Goal: Transaction & Acquisition: Purchase product/service

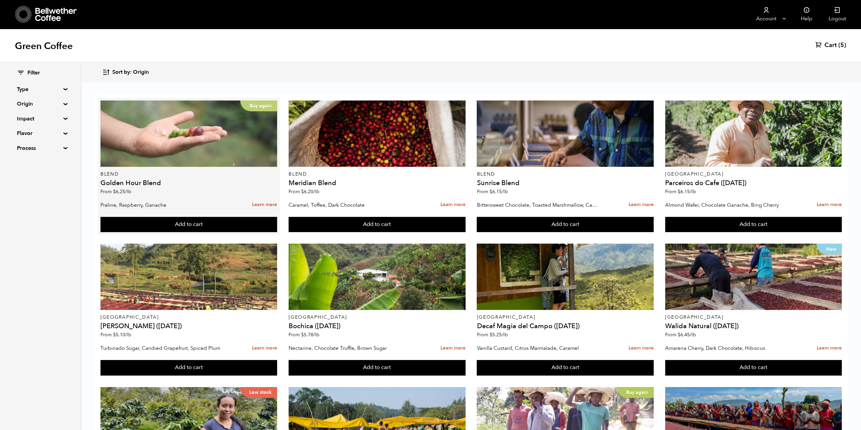
click at [204, 144] on div "Buy again" at bounding box center [188, 133] width 177 height 66
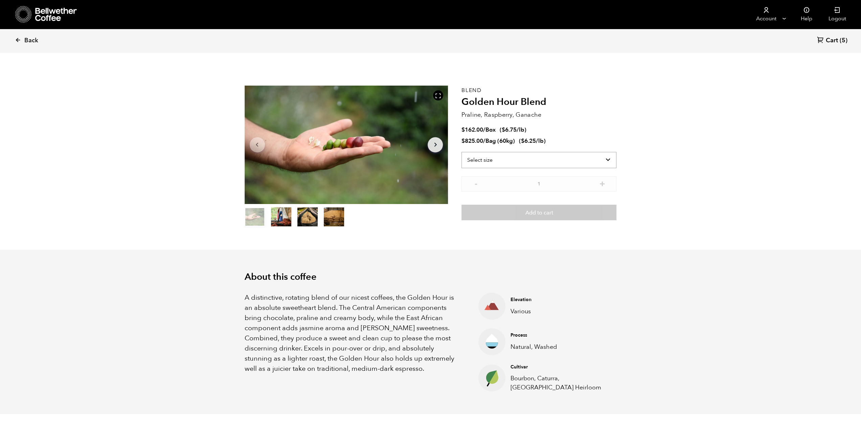
click at [532, 167] on select "Select size Bag (60kg) (132 lbs) Box (24 lbs)" at bounding box center [539, 160] width 155 height 16
select select "bag-3"
click at [462, 152] on select "Select size Bag (60kg) (132 lbs) Box (24 lbs)" at bounding box center [539, 160] width 155 height 16
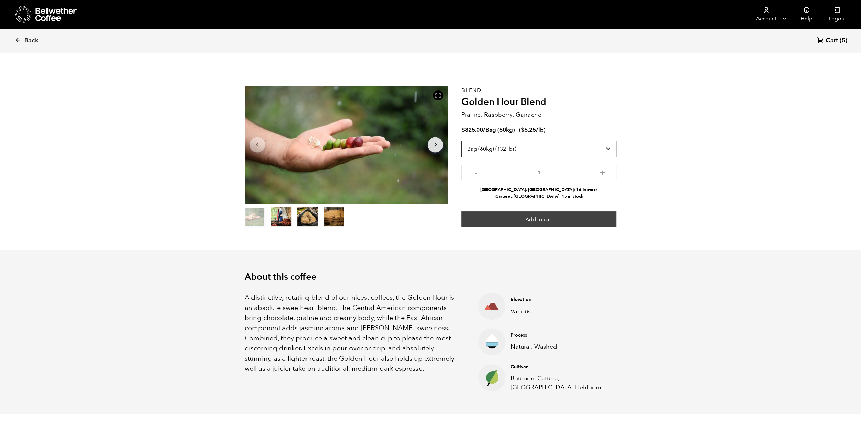
scroll to position [34, 0]
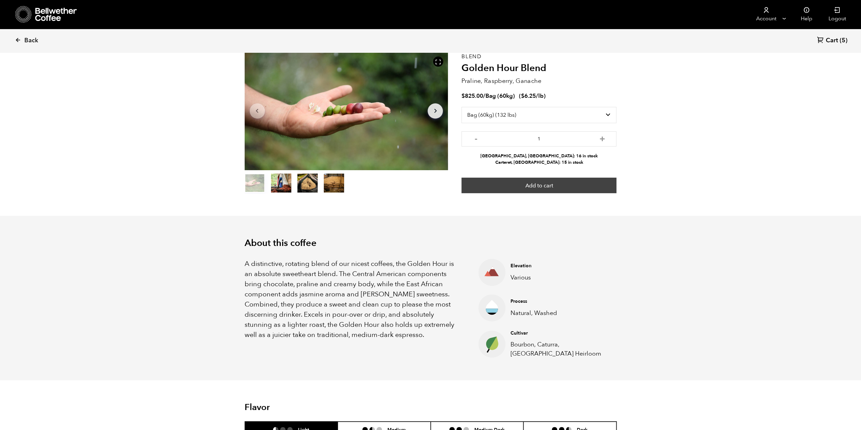
drag, startPoint x: 513, startPoint y: 218, endPoint x: 527, endPoint y: 190, distance: 31.6
click at [513, 217] on div "About this coffee A distinctive, rotating blend of our nicest coffees, the Gold…" at bounding box center [431, 298] width 406 height 165
click at [529, 185] on button "Add to cart" at bounding box center [539, 186] width 155 height 16
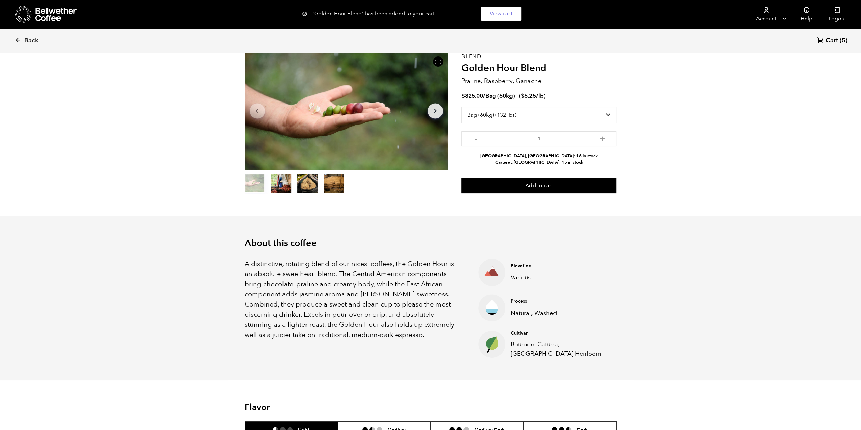
click at [837, 45] on link "Cart (5)" at bounding box center [832, 40] width 30 height 9
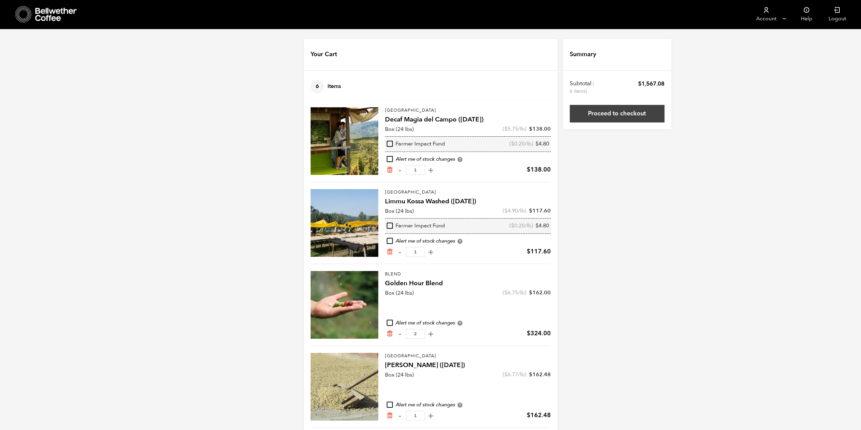
click at [593, 118] on link "Proceed to checkout" at bounding box center [617, 114] width 95 height 18
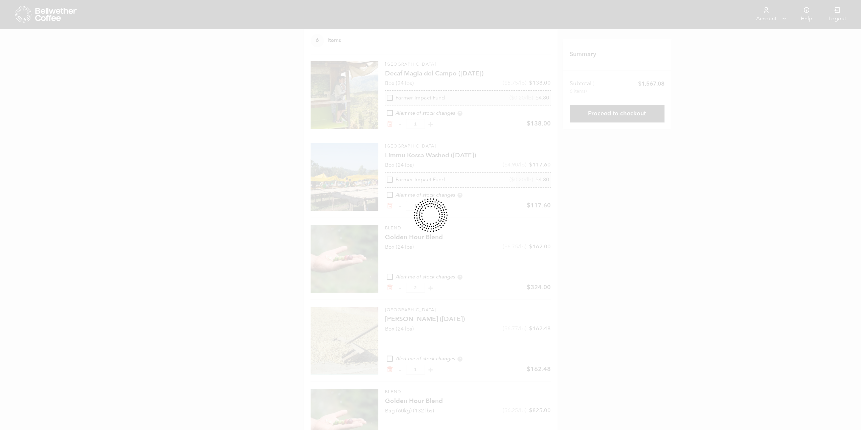
scroll to position [89, 0]
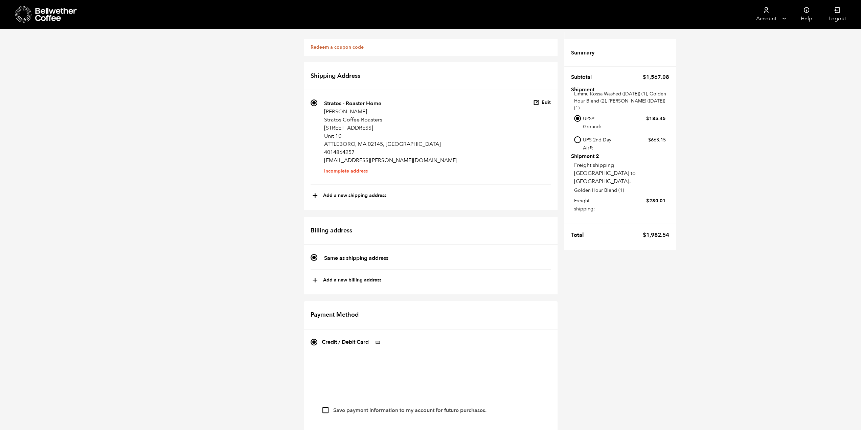
scroll to position [485, 0]
